Goal: Task Accomplishment & Management: Complete application form

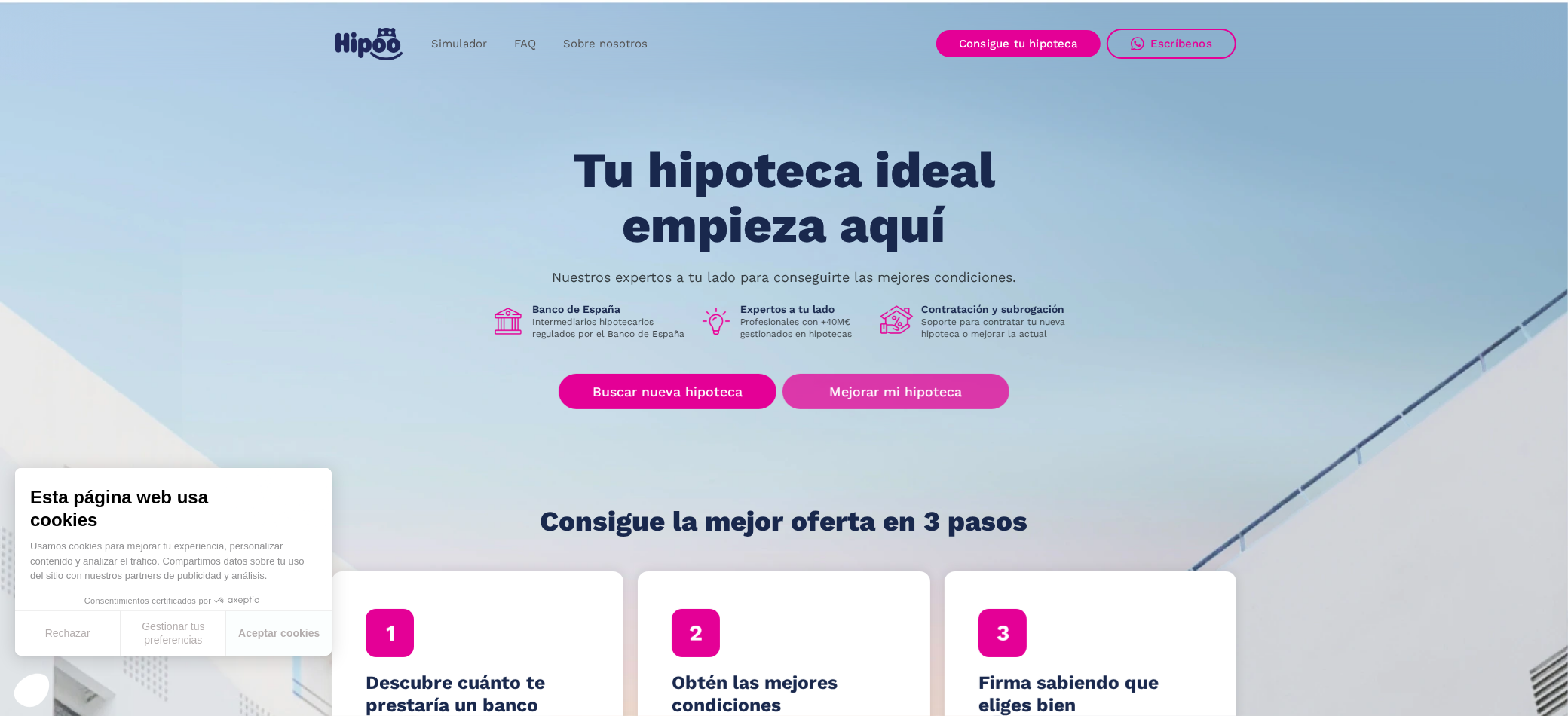
click at [898, 395] on link "Mejorar mi hipoteca" at bounding box center [896, 391] width 227 height 36
click at [888, 389] on link "Mejorar mi hipoteca" at bounding box center [896, 391] width 227 height 36
